Goal: Task Accomplishment & Management: Manage account settings

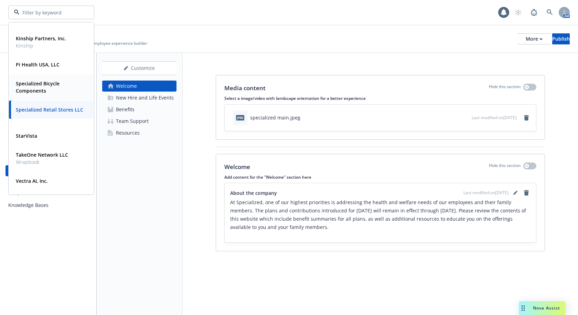
scroll to position [103, 0]
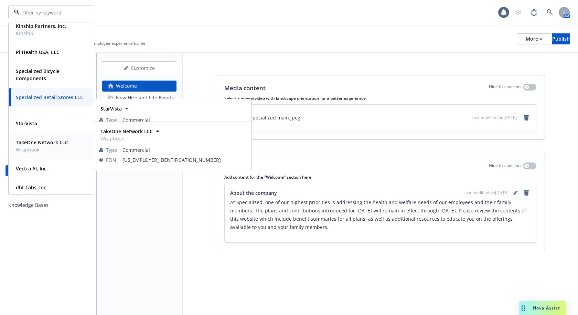
click at [43, 144] on strong "TakeOne Network LLC" at bounding box center [42, 142] width 52 height 7
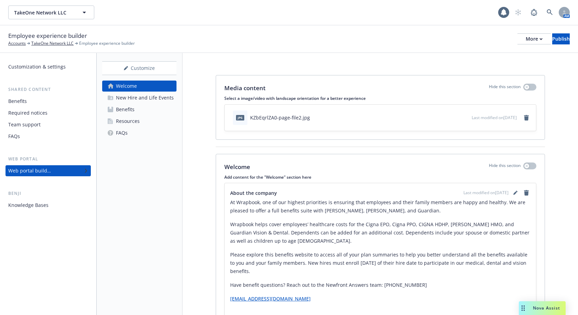
click at [129, 108] on div "Benefits" at bounding box center [125, 109] width 19 height 11
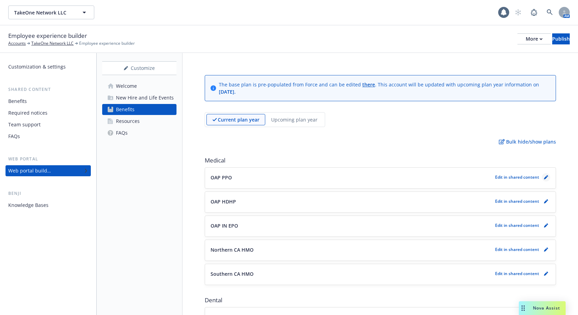
click at [543, 177] on link "pencil" at bounding box center [546, 177] width 8 height 8
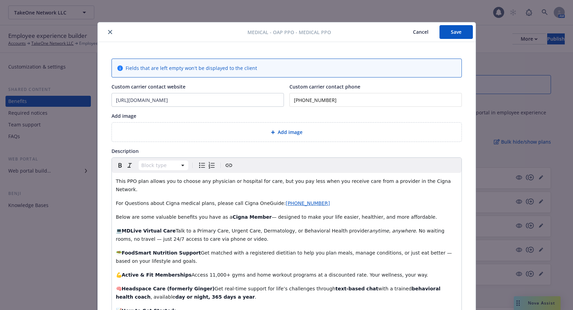
click at [108, 32] on icon "close" at bounding box center [110, 32] width 4 height 4
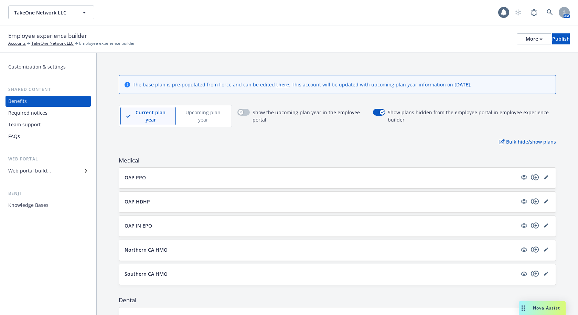
click at [313, 19] on div "TakeOne Network LLC TakeOne Network LLC 1 AM" at bounding box center [289, 12] width 578 height 25
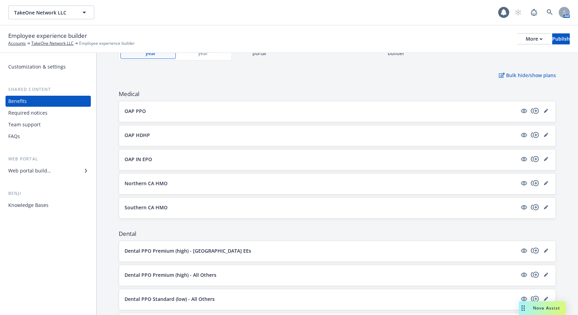
scroll to position [69, 0]
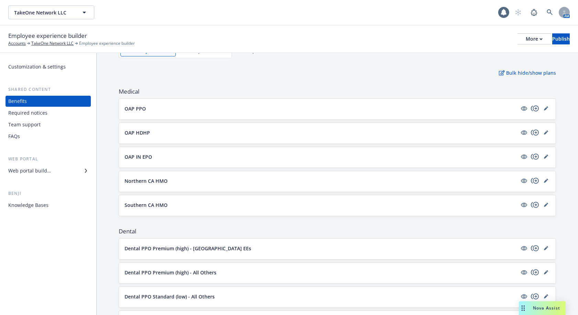
click at [34, 111] on div "Required notices" at bounding box center [27, 112] width 39 height 11
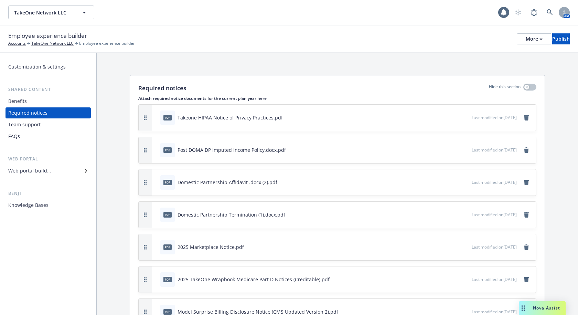
click at [380, 51] on div "Employee experience builder Accounts TakeOne Network LLC Employee experience bu…" at bounding box center [289, 39] width 578 height 28
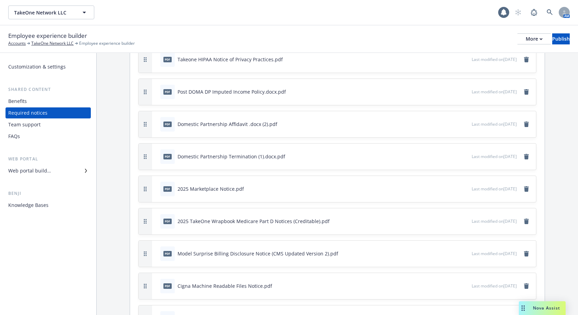
scroll to position [69, 0]
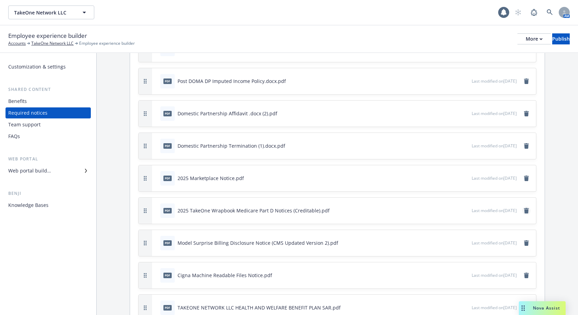
click at [524, 212] on icon "remove" at bounding box center [527, 211] width 6 height 6
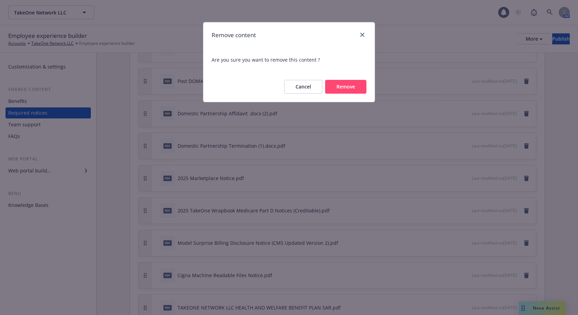
click at [353, 87] on button "Remove" at bounding box center [345, 87] width 41 height 14
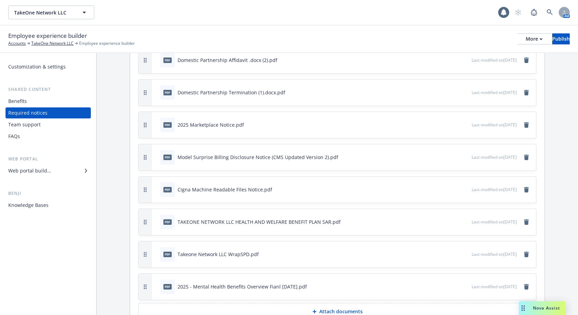
scroll to position [161, 0]
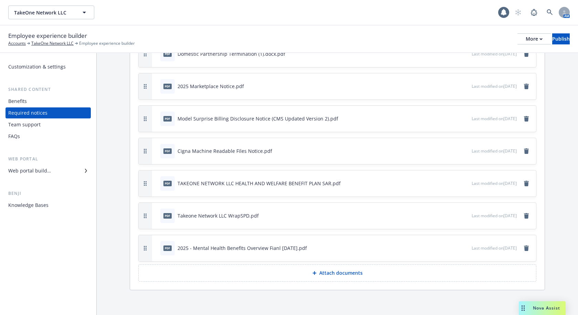
click at [333, 274] on p "Attach documents" at bounding box center [340, 272] width 43 height 7
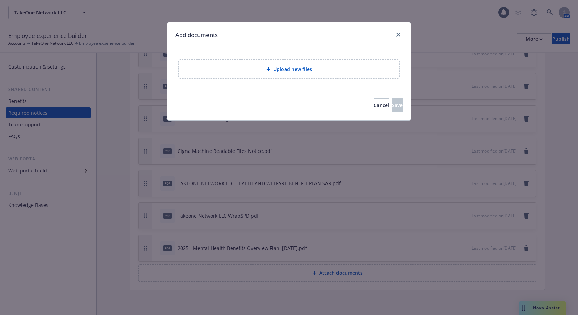
click at [347, 70] on div "Upload new files" at bounding box center [289, 69] width 210 height 8
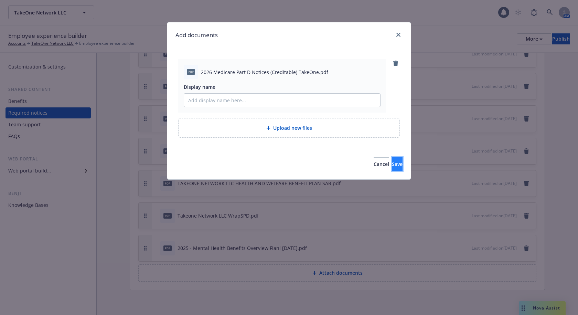
click at [392, 165] on span "Save" at bounding box center [397, 164] width 11 height 7
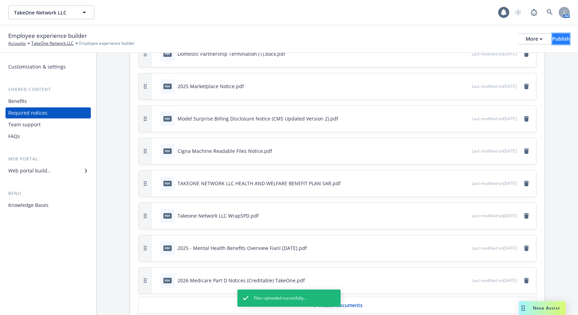
click at [558, 34] on div "Publish" at bounding box center [561, 39] width 18 height 10
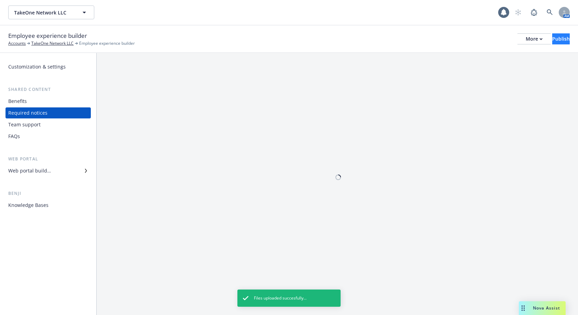
scroll to position [0, 0]
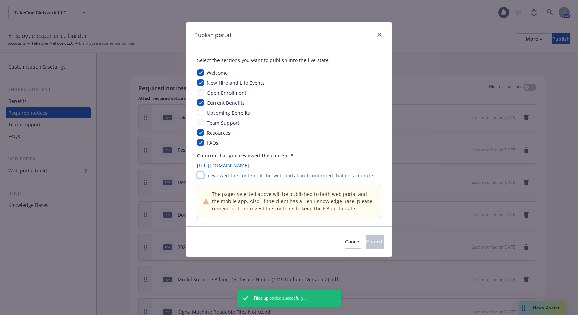
click at [202, 176] on input "checkbox" at bounding box center [200, 175] width 7 height 7
checkbox input "true"
click at [382, 241] on button "Publish" at bounding box center [375, 242] width 18 height 14
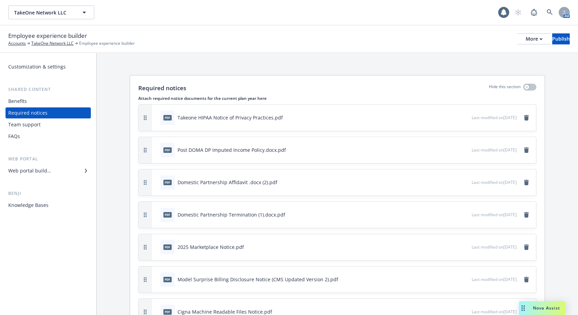
click at [417, 44] on div "Employee experience builder Accounts TakeOne Network LLC Employee experience bu…" at bounding box center [288, 38] width 561 height 15
click at [228, 50] on div "Employee experience builder Accounts TakeOne Network LLC Employee experience bu…" at bounding box center [289, 39] width 578 height 28
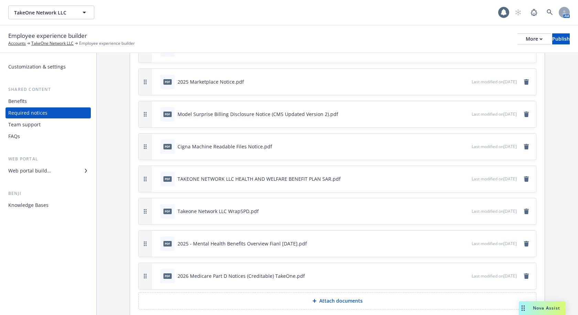
scroll to position [193, 0]
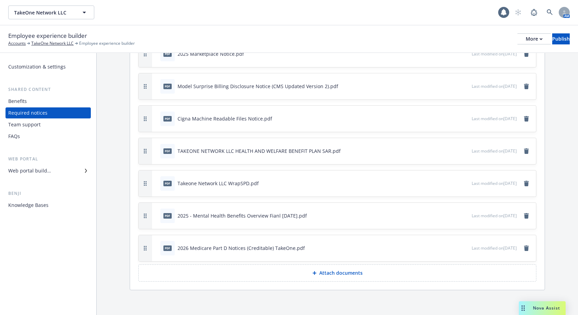
click at [360, 35] on div "Employee experience builder Accounts TakeOne Network LLC Employee experience bu…" at bounding box center [288, 38] width 561 height 15
click at [195, 29] on div "Employee experience builder Accounts TakeOne Network LLC Employee experience bu…" at bounding box center [289, 39] width 578 height 28
click at [552, 38] on div "Publish" at bounding box center [561, 39] width 18 height 10
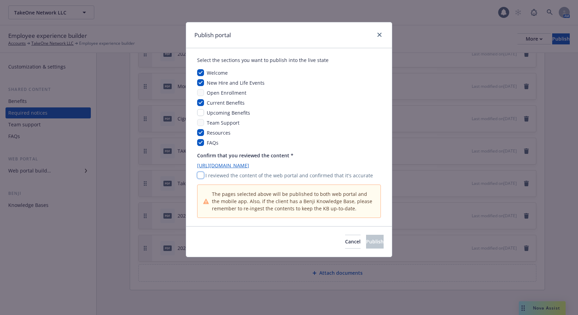
click at [200, 176] on input "checkbox" at bounding box center [200, 175] width 7 height 7
checkbox input "true"
click at [367, 240] on span "Publish" at bounding box center [375, 241] width 18 height 7
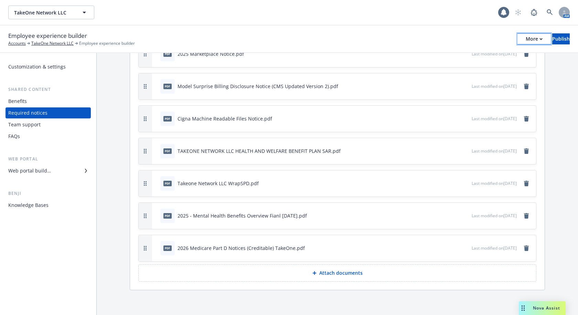
click at [526, 39] on div "More" at bounding box center [534, 39] width 17 height 10
click at [475, 68] on link "Copy portal link" at bounding box center [477, 68] width 102 height 14
